Goal: Task Accomplishment & Management: Complete application form

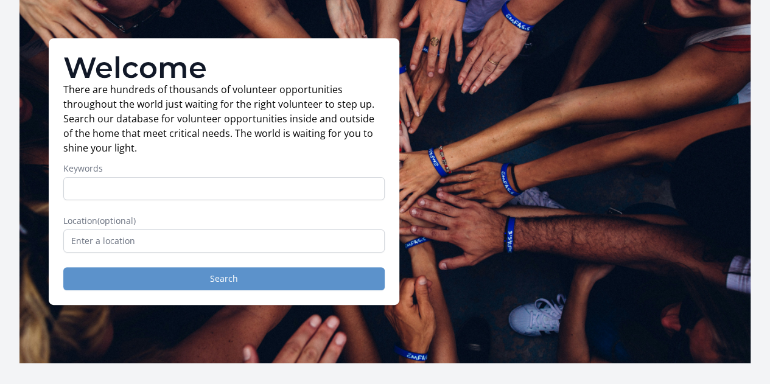
scroll to position [122, 0]
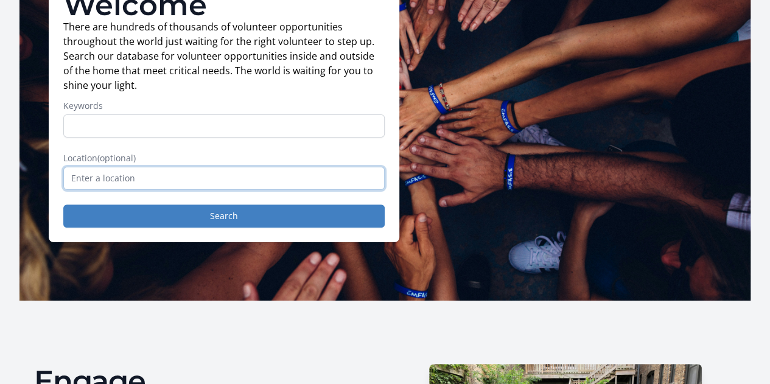
click at [140, 183] on input "text" at bounding box center [223, 178] width 321 height 23
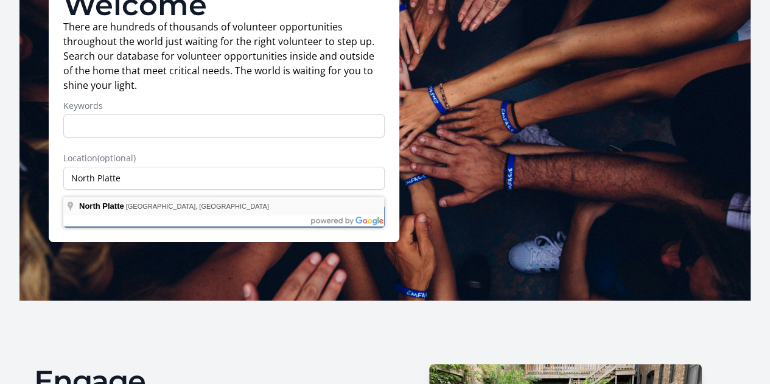
type input "[GEOGRAPHIC_DATA], [GEOGRAPHIC_DATA], [GEOGRAPHIC_DATA]"
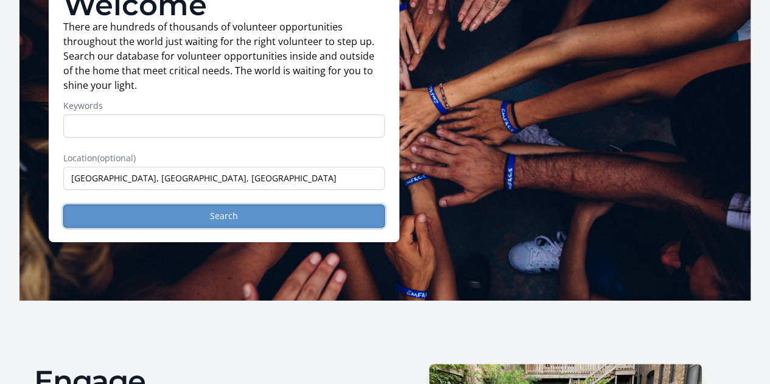
click at [196, 220] on button "Search" at bounding box center [223, 215] width 321 height 23
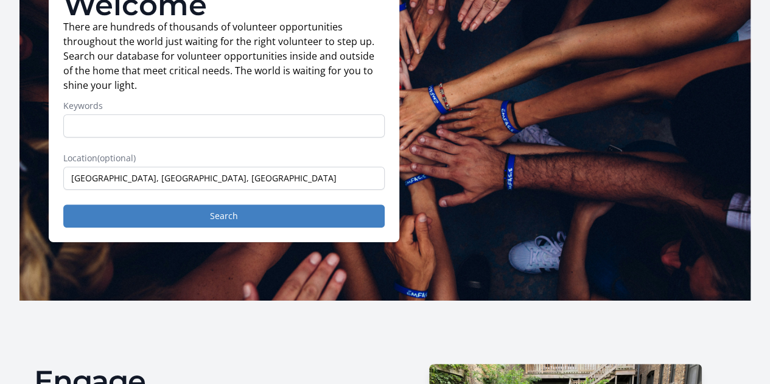
scroll to position [0, 0]
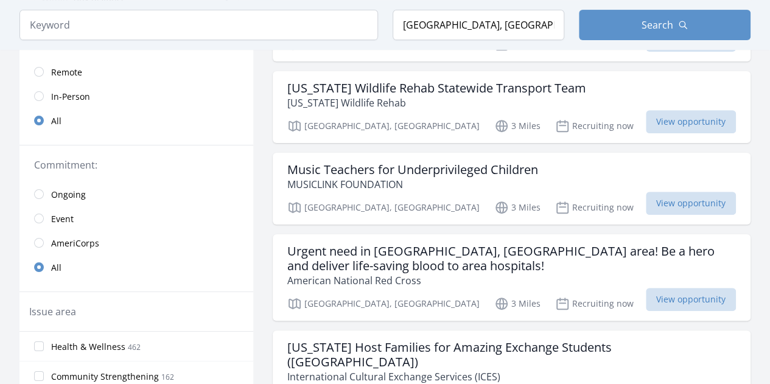
scroll to position [122, 0]
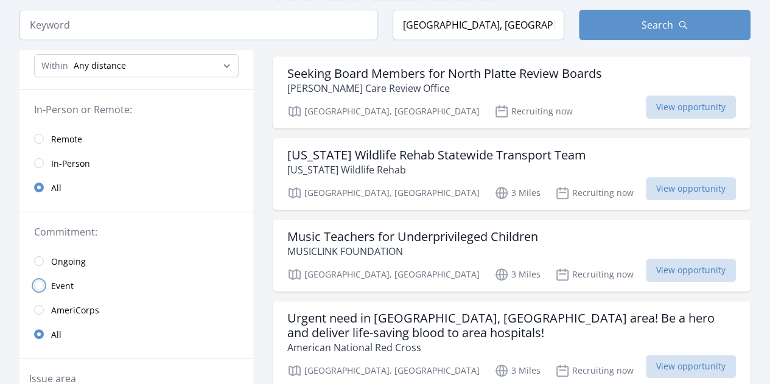
click at [37, 284] on input "radio" at bounding box center [39, 285] width 10 height 10
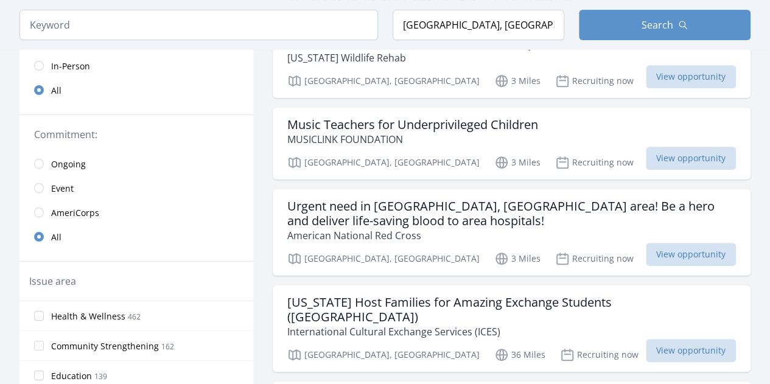
scroll to position [243, 0]
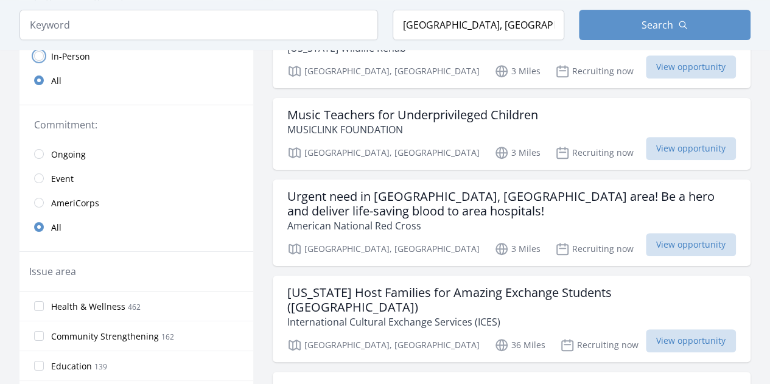
click at [38, 55] on input "radio" at bounding box center [39, 56] width 10 height 10
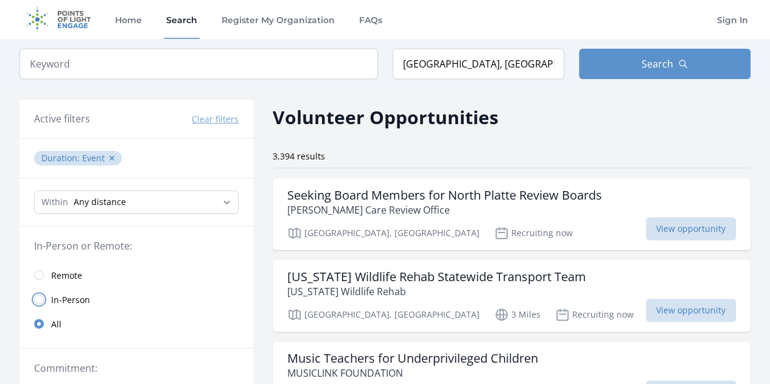
scroll to position [243, 0]
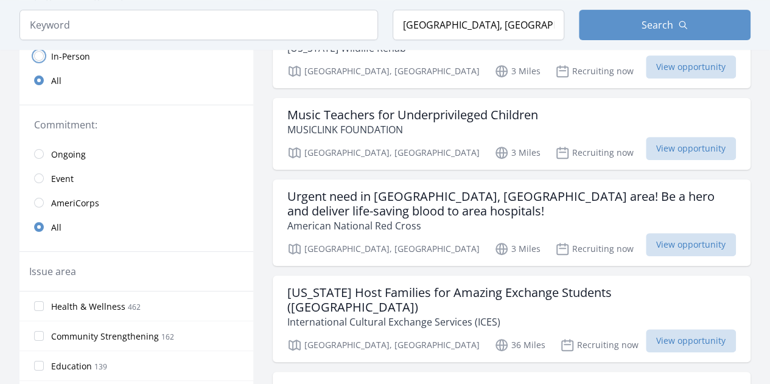
scroll to position [122, 0]
